Goal: Information Seeking & Learning: Learn about a topic

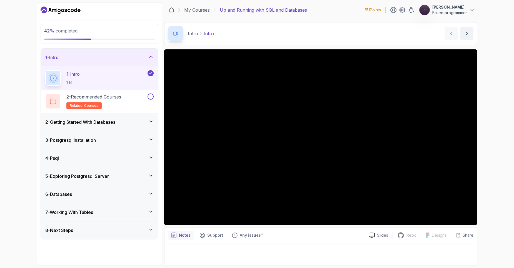
click at [505, 7] on div "42 % completed 1 - Intro 1 - Intro 1:14 2 - Recommended Courses related-courses…" at bounding box center [257, 134] width 514 height 268
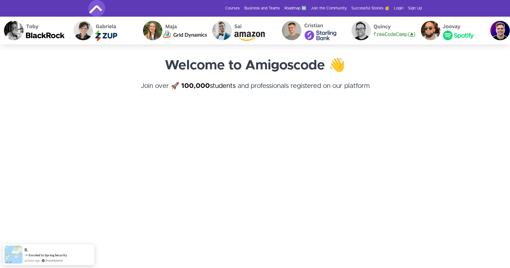
drag, startPoint x: 400, startPoint y: 8, endPoint x: 402, endPoint y: 15, distance: 7.9
click at [400, 8] on link "Login" at bounding box center [399, 9] width 10 height 6
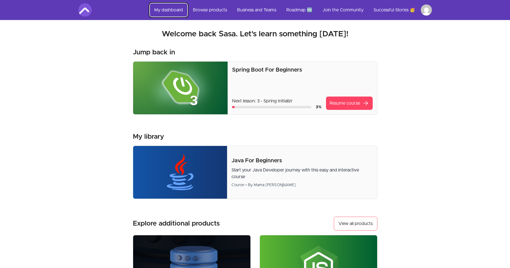
click at [175, 12] on link "My dashboard" at bounding box center [169, 9] width 38 height 13
click at [168, 12] on link "My dashboard" at bounding box center [169, 9] width 38 height 13
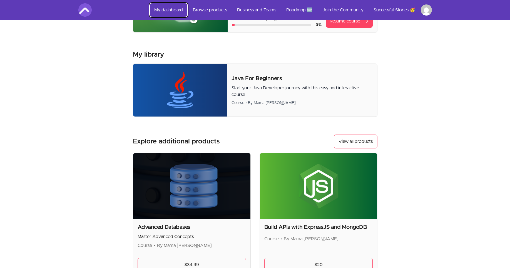
scroll to position [133, 0]
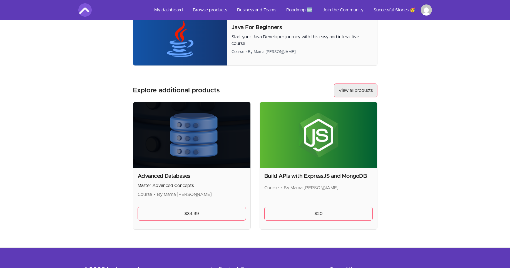
click at [357, 94] on link "View all products" at bounding box center [356, 91] width 44 height 14
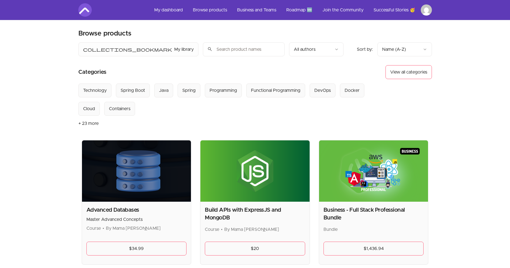
click at [203, 50] on input "search" at bounding box center [244, 50] width 82 height 14
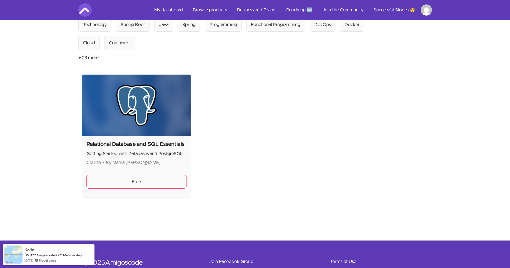
scroll to position [67, 0]
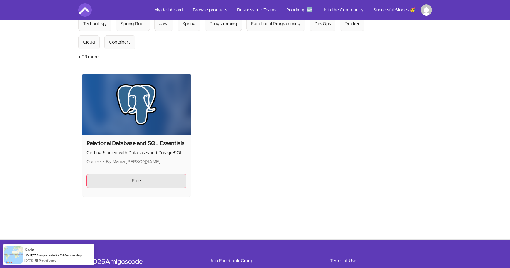
type input "sql"
click at [134, 185] on link "Free" at bounding box center [136, 181] width 100 height 14
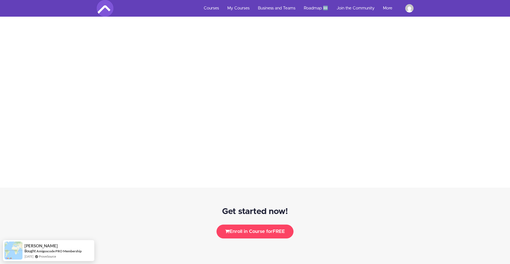
scroll to position [567, 0]
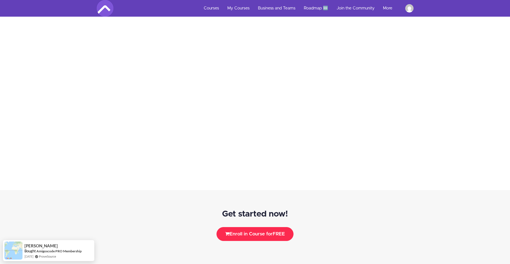
drag, startPoint x: 254, startPoint y: 235, endPoint x: 281, endPoint y: 205, distance: 40.7
click at [254, 235] on button "Enroll in Course for FREE" at bounding box center [254, 234] width 77 height 14
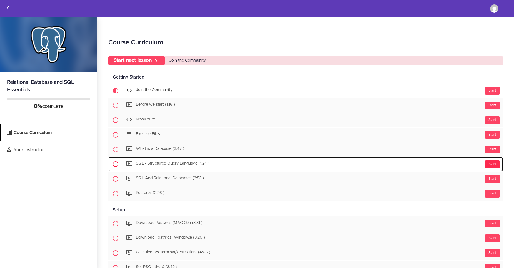
click at [488, 163] on div "Start" at bounding box center [493, 165] width 16 height 8
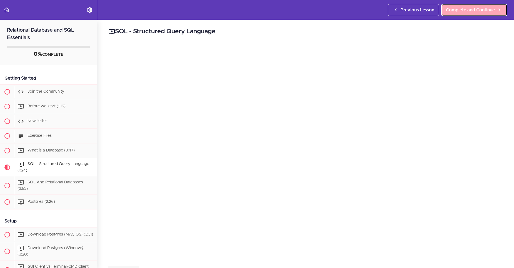
click at [487, 7] on span "Complete and Continue" at bounding box center [470, 10] width 49 height 7
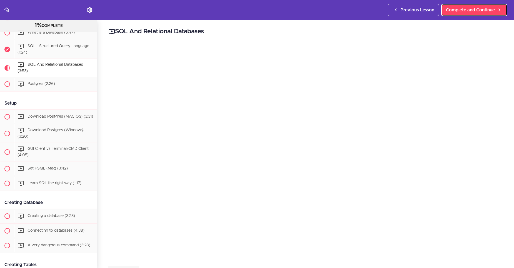
scroll to position [136, 0]
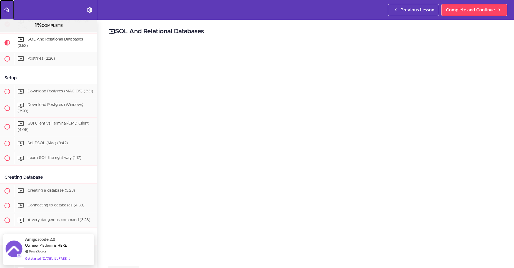
click at [10, 11] on icon "Back to course curriculum" at bounding box center [6, 10] width 7 height 7
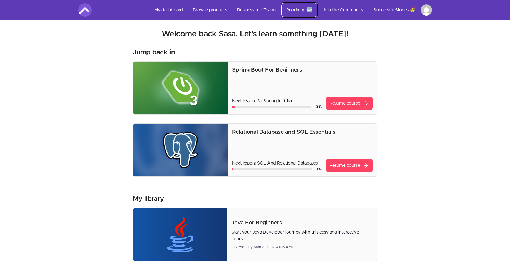
click at [298, 11] on link "Roadmap 🆕" at bounding box center [299, 9] width 35 height 13
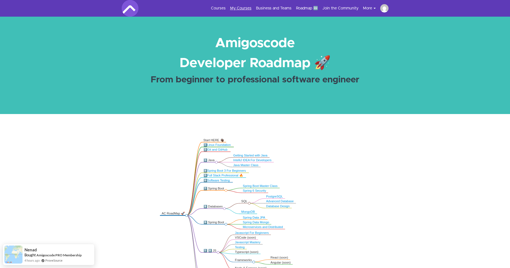
click at [238, 9] on link "My Courses" at bounding box center [240, 9] width 21 height 6
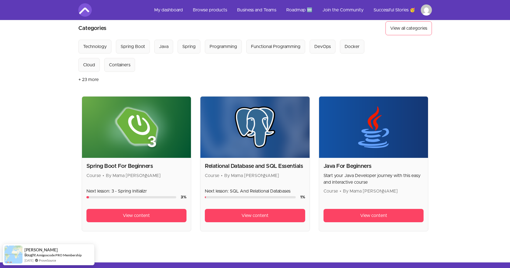
scroll to position [40, 0]
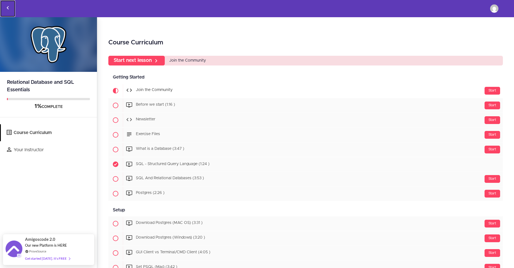
click at [8, 9] on icon "Back to courses" at bounding box center [7, 7] width 7 height 7
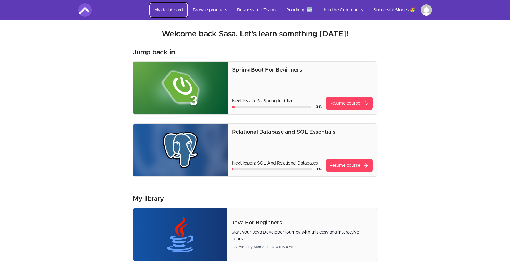
click at [175, 9] on link "My dashboard" at bounding box center [169, 9] width 38 height 13
drag, startPoint x: 262, startPoint y: 10, endPoint x: 298, endPoint y: 13, distance: 36.5
click at [261, 10] on link "Business and Teams" at bounding box center [257, 9] width 48 height 13
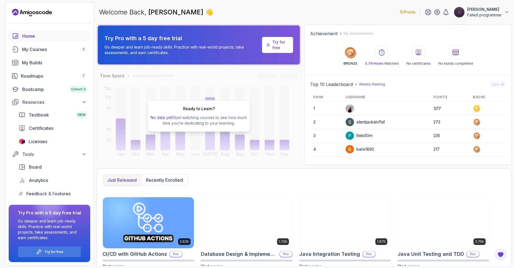
scroll to position [88, 0]
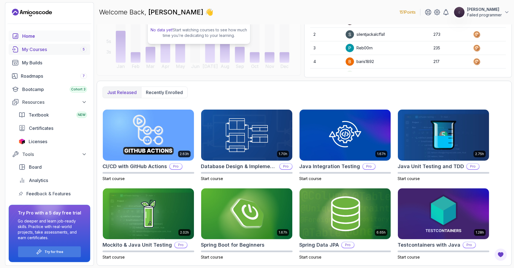
click at [38, 51] on div "My Courses 5" at bounding box center [54, 49] width 65 height 7
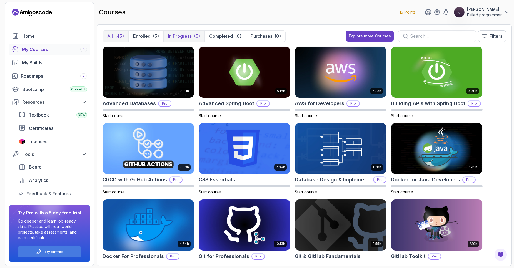
click at [190, 33] on p "In Progress" at bounding box center [180, 36] width 24 height 7
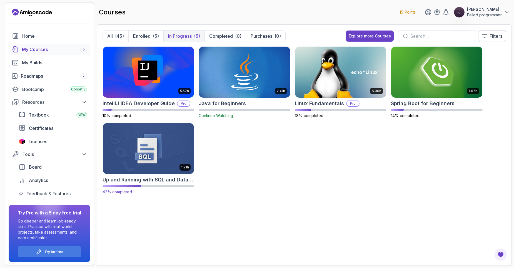
click at [140, 150] on img at bounding box center [149, 149] width 96 height 54
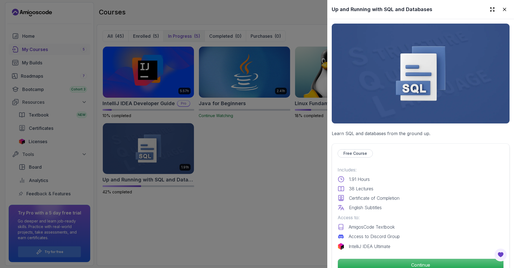
click at [348, 154] on p "Free Course" at bounding box center [355, 154] width 24 height 6
click at [352, 154] on div "Free Course" at bounding box center [355, 153] width 35 height 8
click at [417, 262] on p "Continue" at bounding box center [420, 266] width 157 height 12
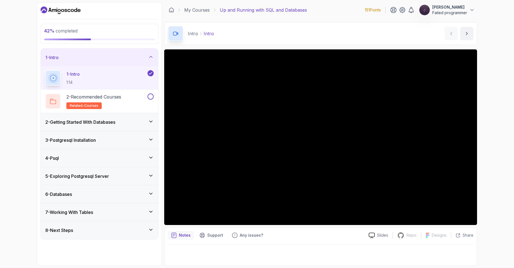
click at [105, 140] on div "3 - Postgresql Installation" at bounding box center [99, 140] width 108 height 7
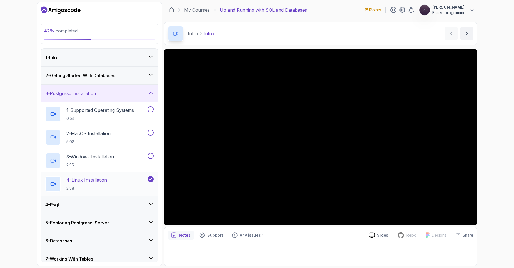
click at [94, 182] on p "4 - Linux Installation" at bounding box center [86, 180] width 41 height 7
click at [80, 206] on div "4 - Psql" at bounding box center [99, 205] width 108 height 7
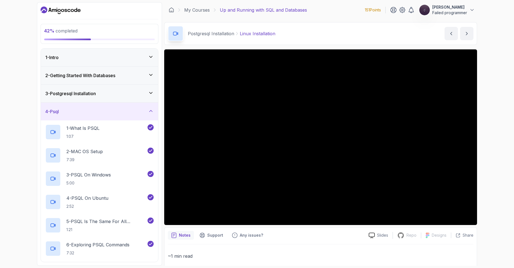
click at [80, 206] on p "2:52" at bounding box center [87, 207] width 42 height 6
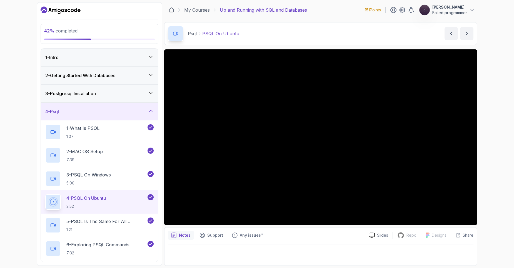
click at [503, 161] on div "42 % completed 1 - Intro 2 - Getting Started With Databases 3 - Postgresql Inst…" at bounding box center [257, 134] width 514 height 268
